Goal: Information Seeking & Learning: Learn about a topic

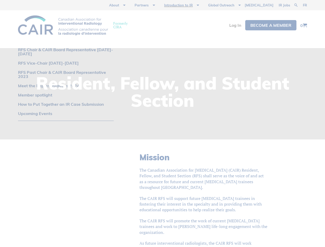
scroll to position [152, 0]
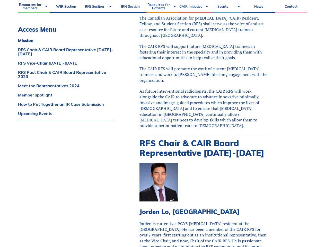
click at [163, 47] on p "The CAIR RFS will support future [MEDICAL_DATA] trainees in fostering their int…" at bounding box center [204, 52] width 129 height 17
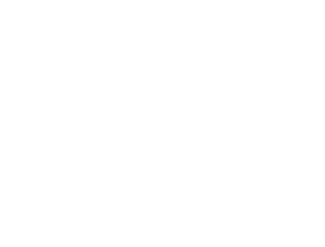
scroll to position [602, 0]
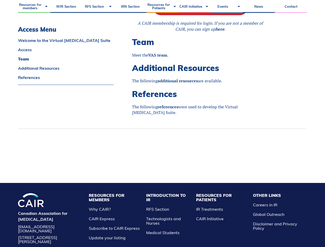
click at [123, 212] on li "Resources for Members Why CAIR? CAIR Express Subscribe to CAIR Express Update y…" at bounding box center [114, 216] width 57 height 47
click at [222, 212] on li "Resources for Patients IR Treatments CAIR Initiative" at bounding box center [222, 216] width 57 height 47
click at [272, 210] on li "Other Links Careers in IR Global Outreach Disclaimer and Privacy Policy" at bounding box center [279, 216] width 57 height 47
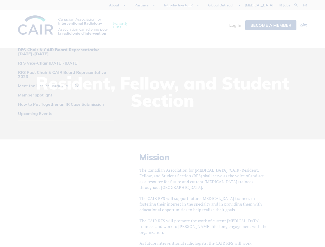
scroll to position [290, 0]
